Goal: Task Accomplishment & Management: Manage account settings

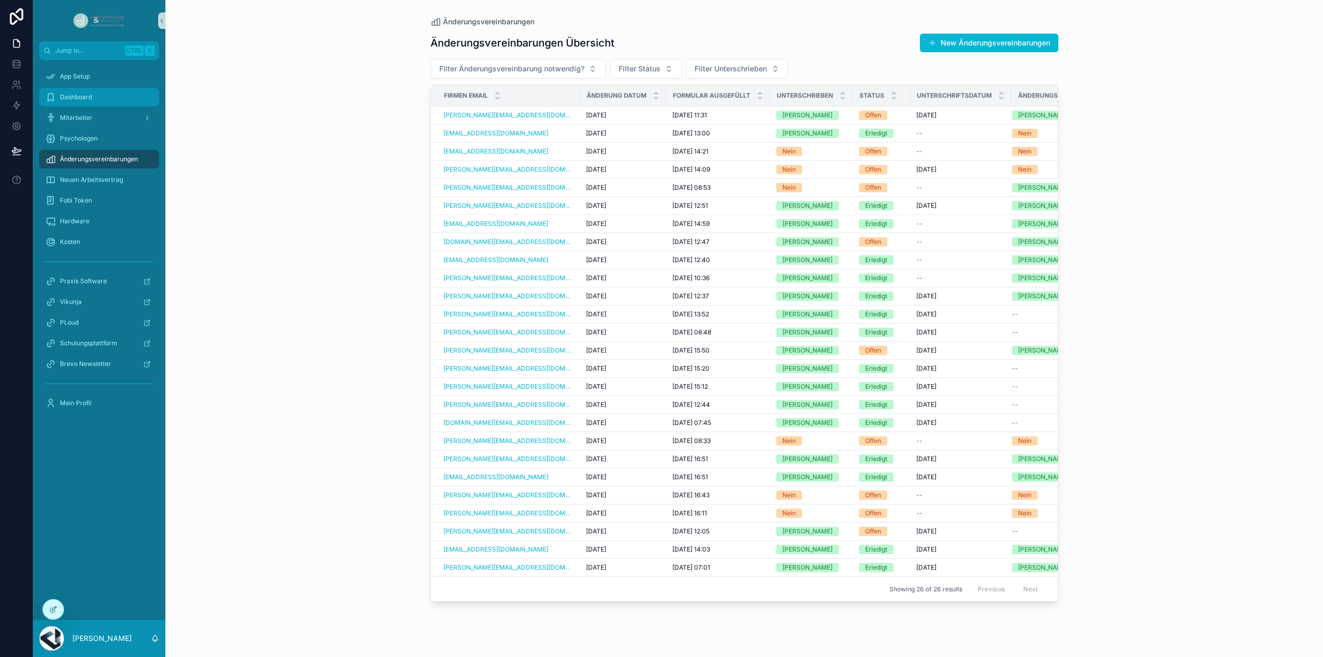
click at [84, 94] on span "Dashboard" at bounding box center [76, 97] width 32 height 8
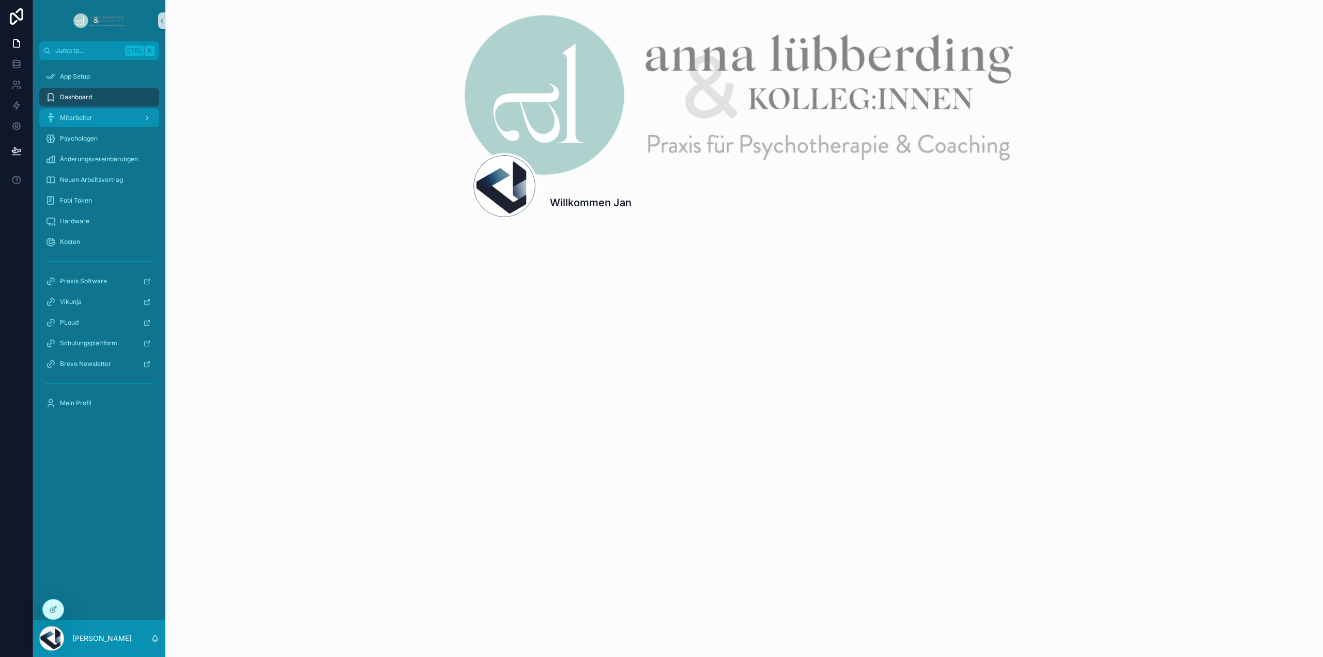
click at [90, 116] on span "Mitarbeiter" at bounding box center [76, 118] width 33 height 8
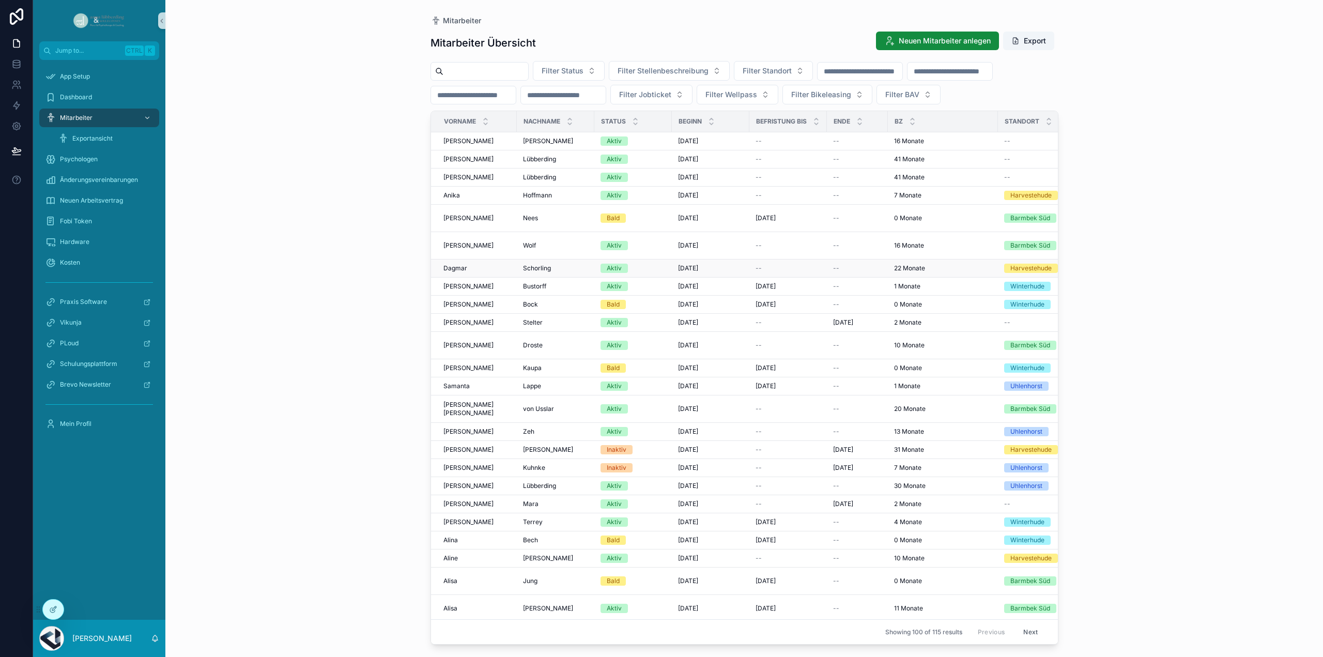
click at [542, 264] on span "Schorling" at bounding box center [537, 268] width 28 height 8
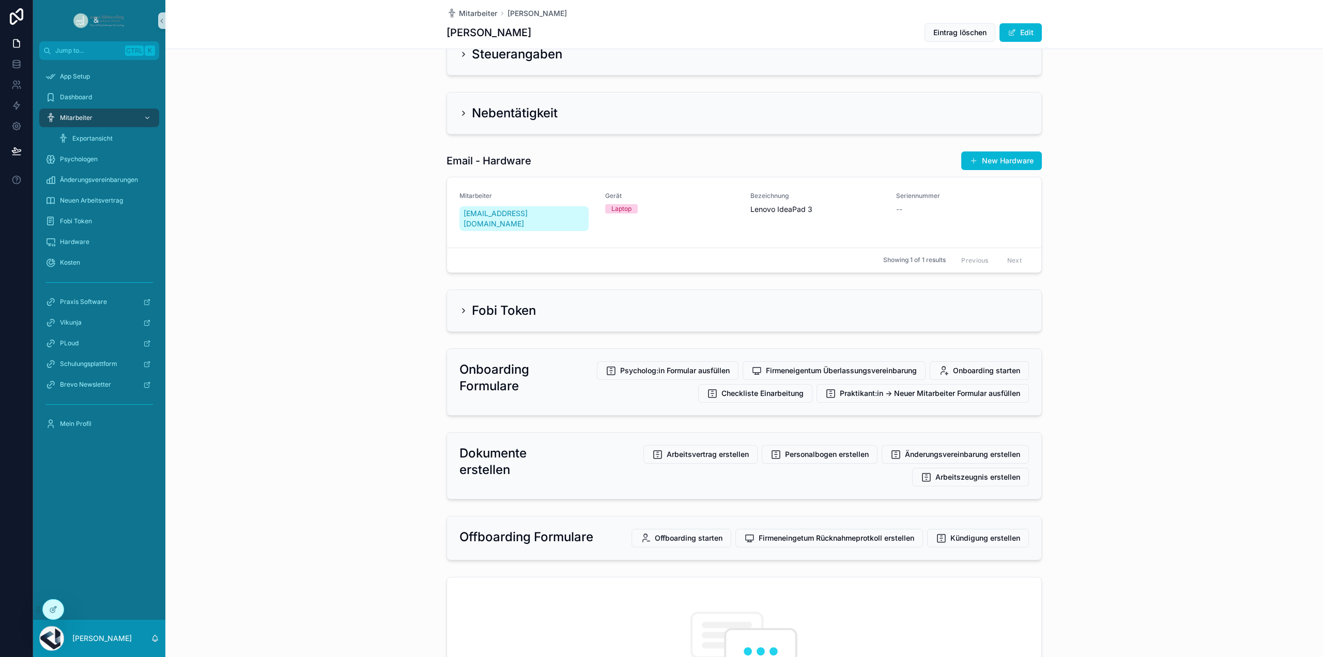
scroll to position [2428, 0]
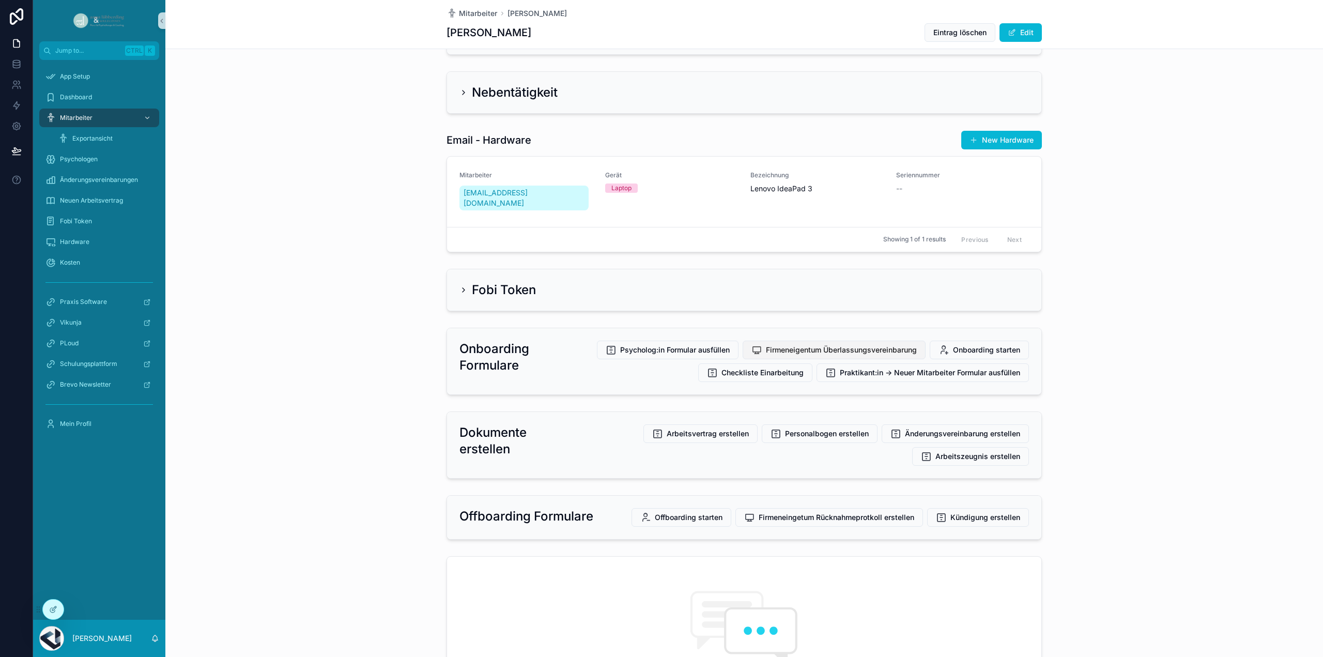
click at [820, 345] on span "Firmeneigentum Überlassungsvereinbarung" at bounding box center [841, 350] width 151 height 10
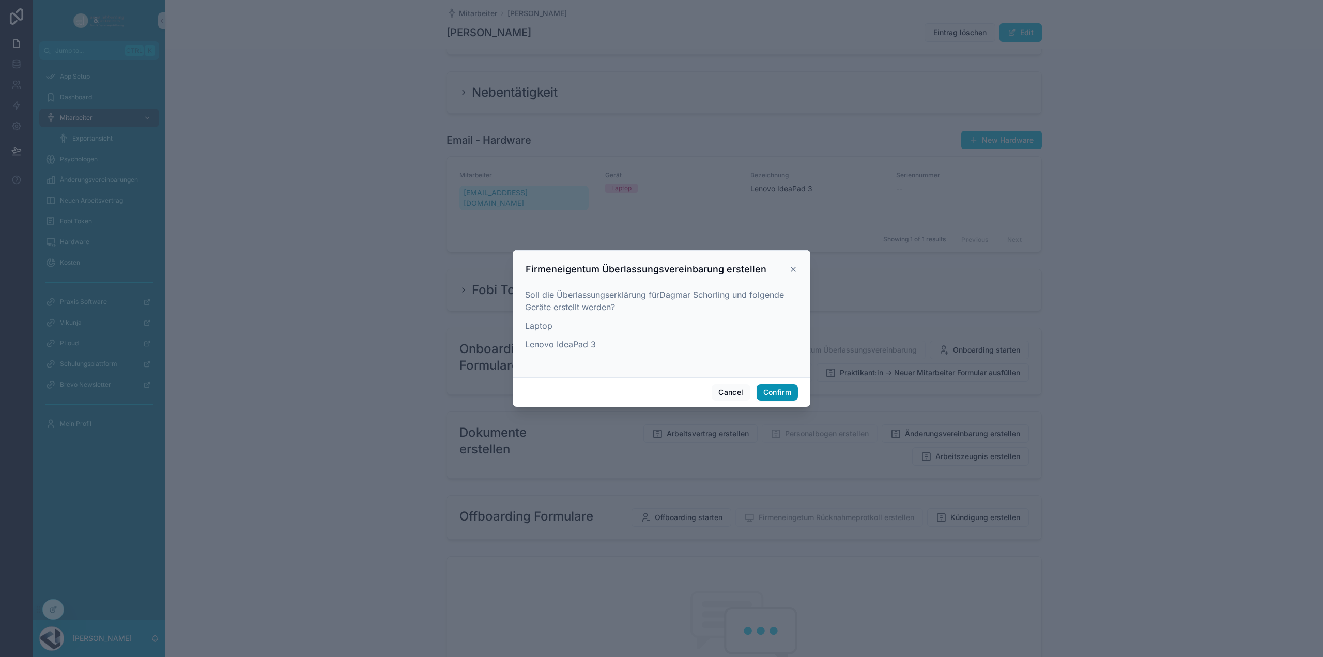
click at [775, 393] on button "Confirm" at bounding box center [776, 392] width 41 height 17
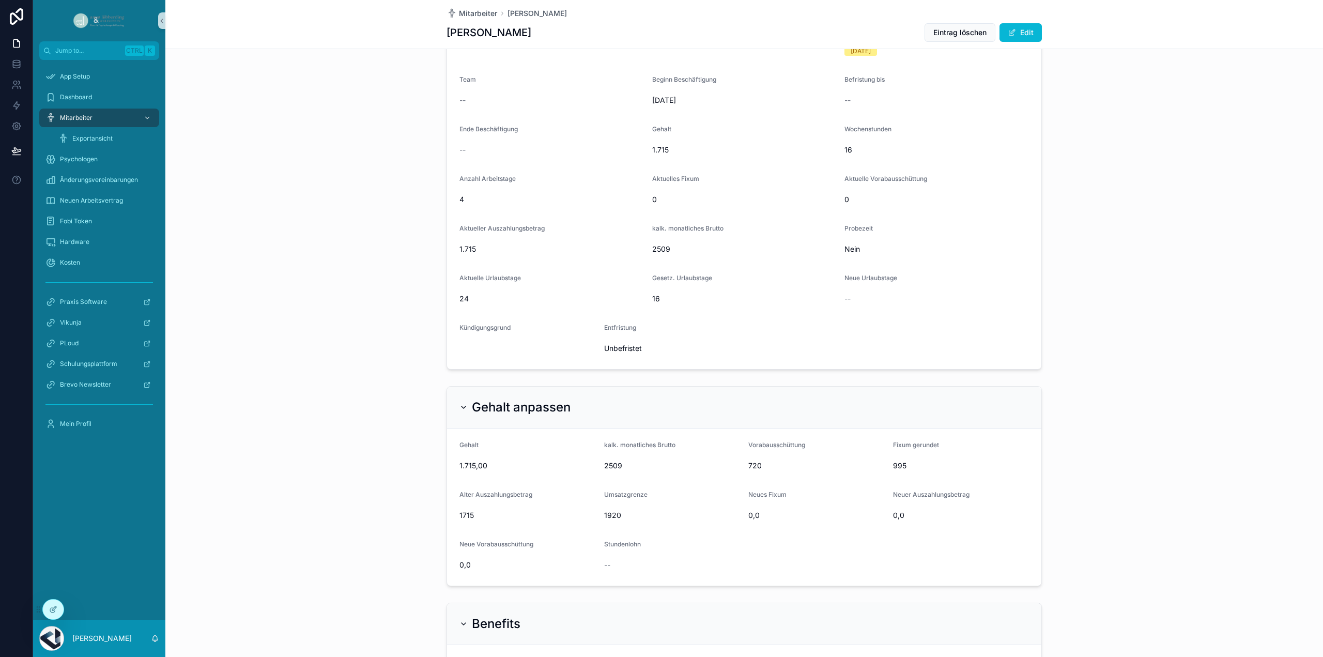
scroll to position [982, 0]
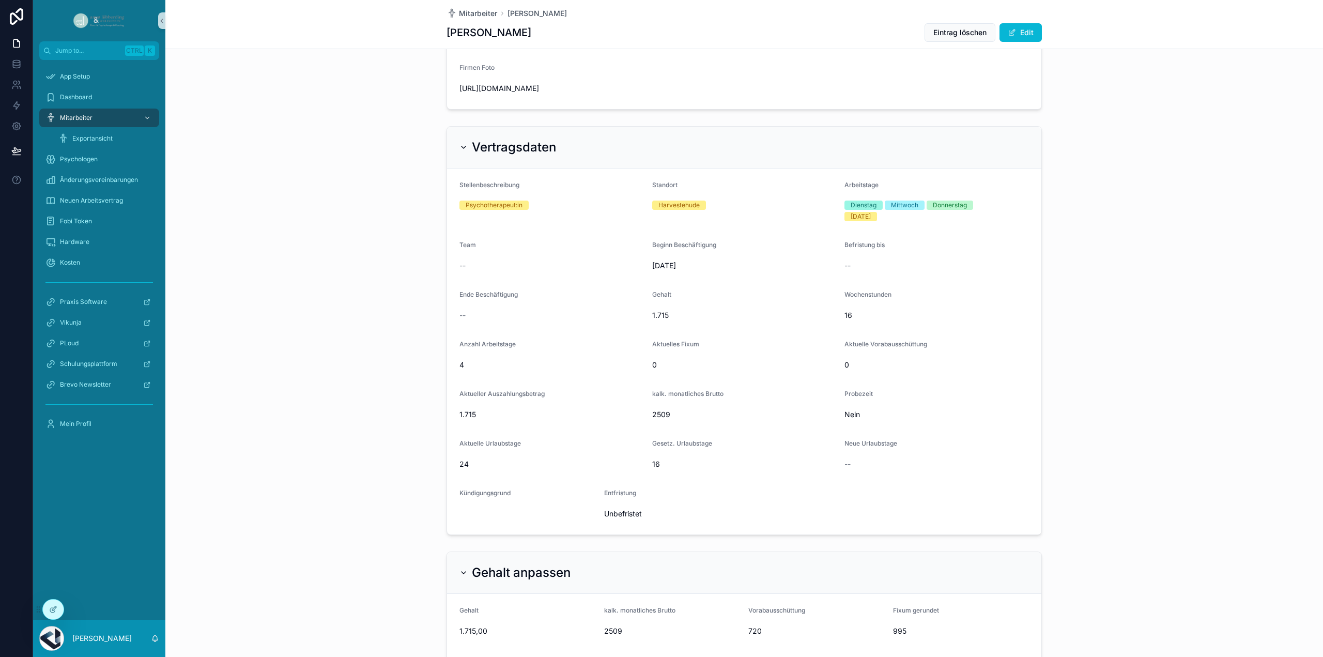
click at [465, 156] on div "Vertragsdaten" at bounding box center [507, 147] width 97 height 17
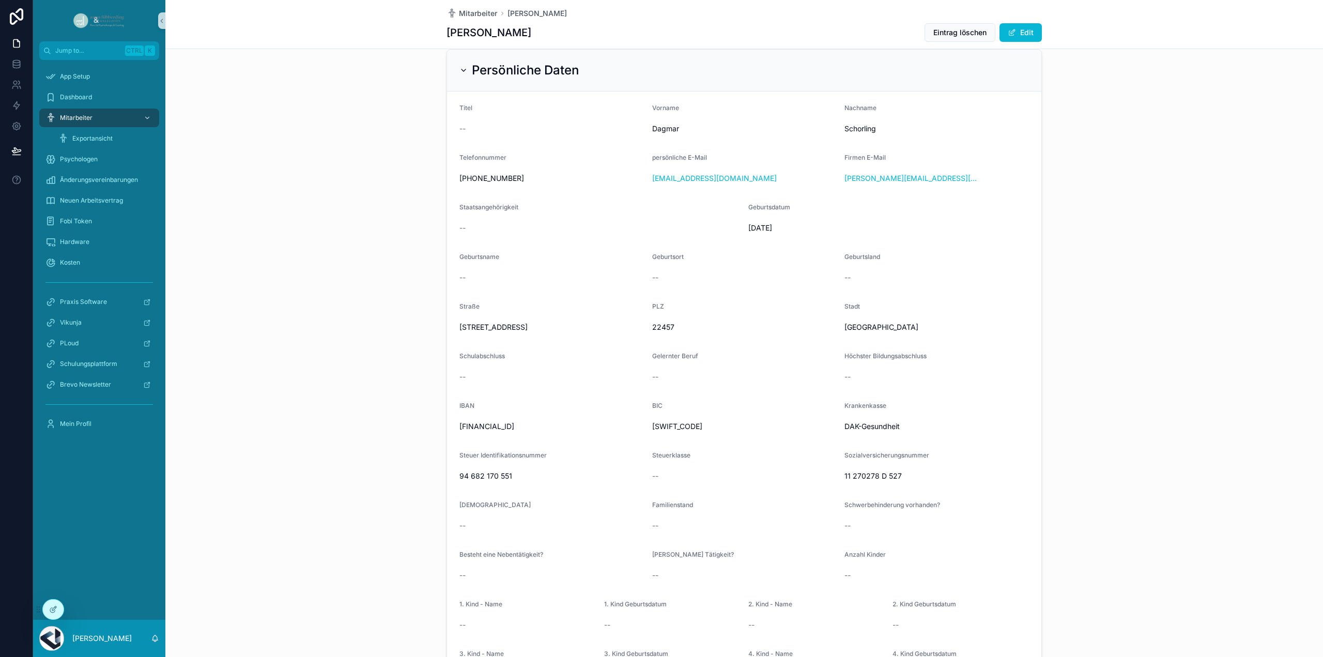
scroll to position [310, 0]
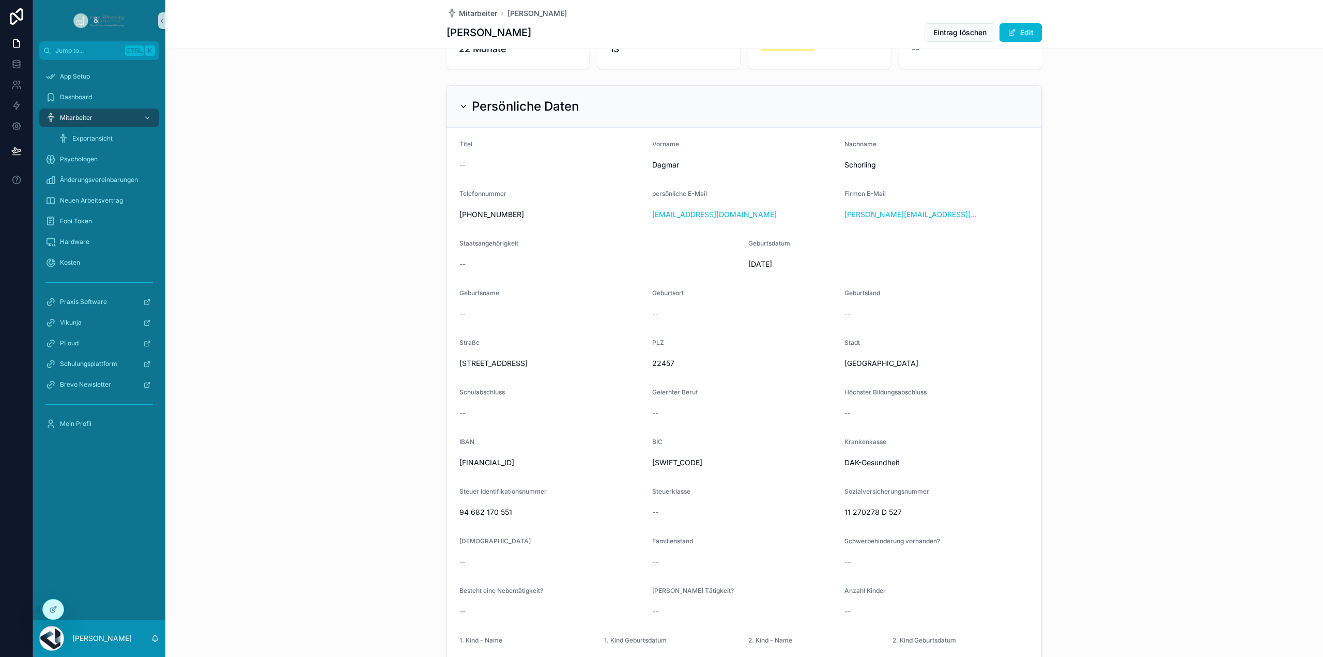
click at [462, 102] on icon "scrollable content" at bounding box center [463, 106] width 8 height 8
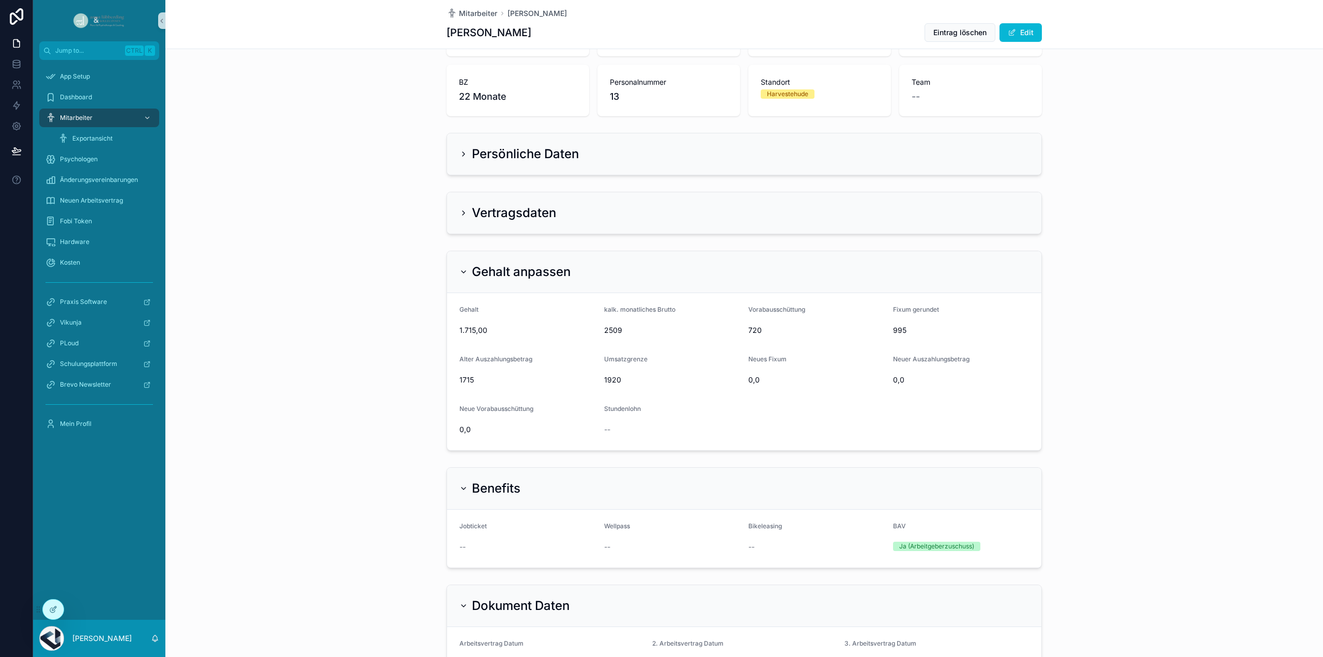
scroll to position [103, 0]
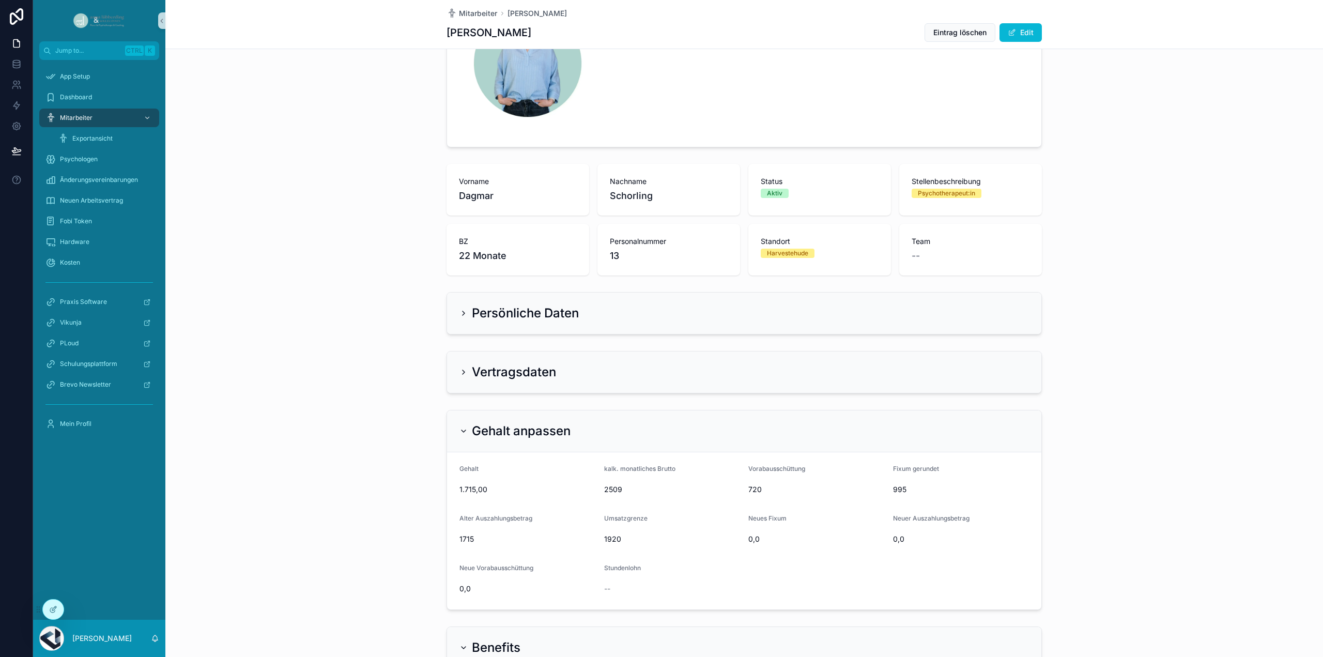
click at [825, 24] on div "[PERSON_NAME] Eintrag löschen Edit" at bounding box center [743, 33] width 595 height 20
click at [985, 111] on form "Aktuelles Foto" at bounding box center [744, 55] width 594 height 184
click at [1269, 54] on div "Aktuelles Foto" at bounding box center [743, 54] width 1157 height 193
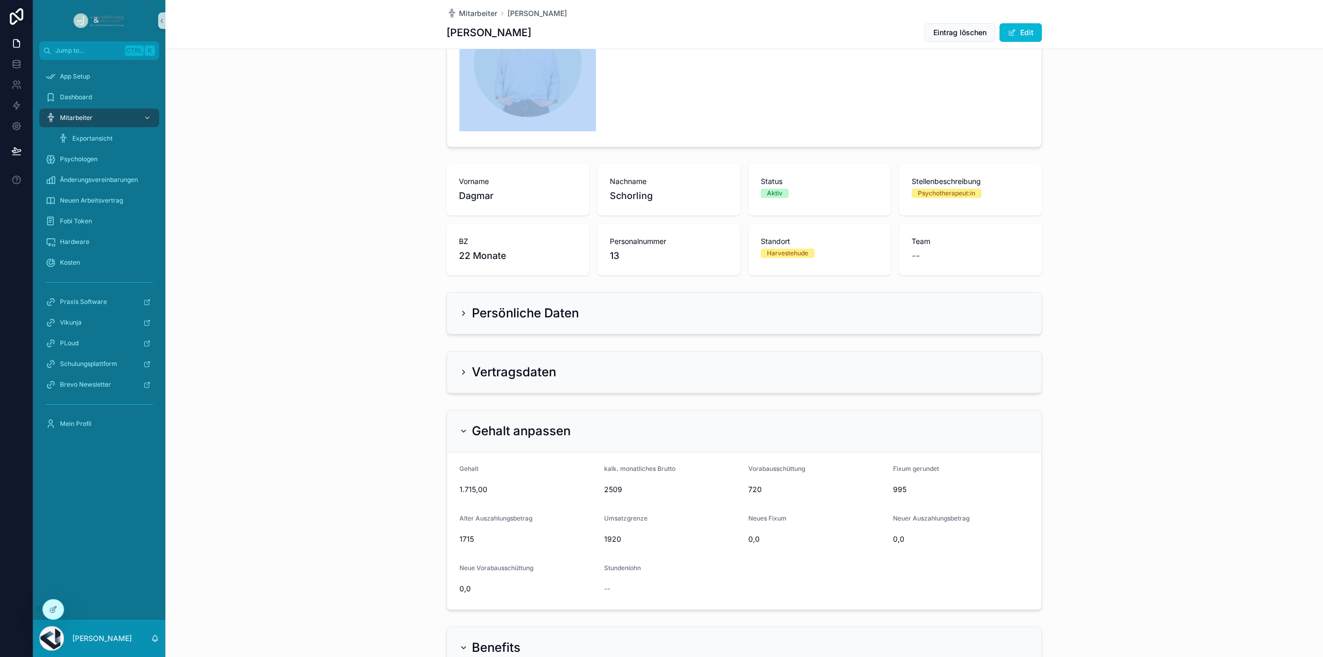
click at [1269, 54] on div "Aktuelles Foto" at bounding box center [743, 54] width 1157 height 193
